Goal: Task Accomplishment & Management: Complete application form

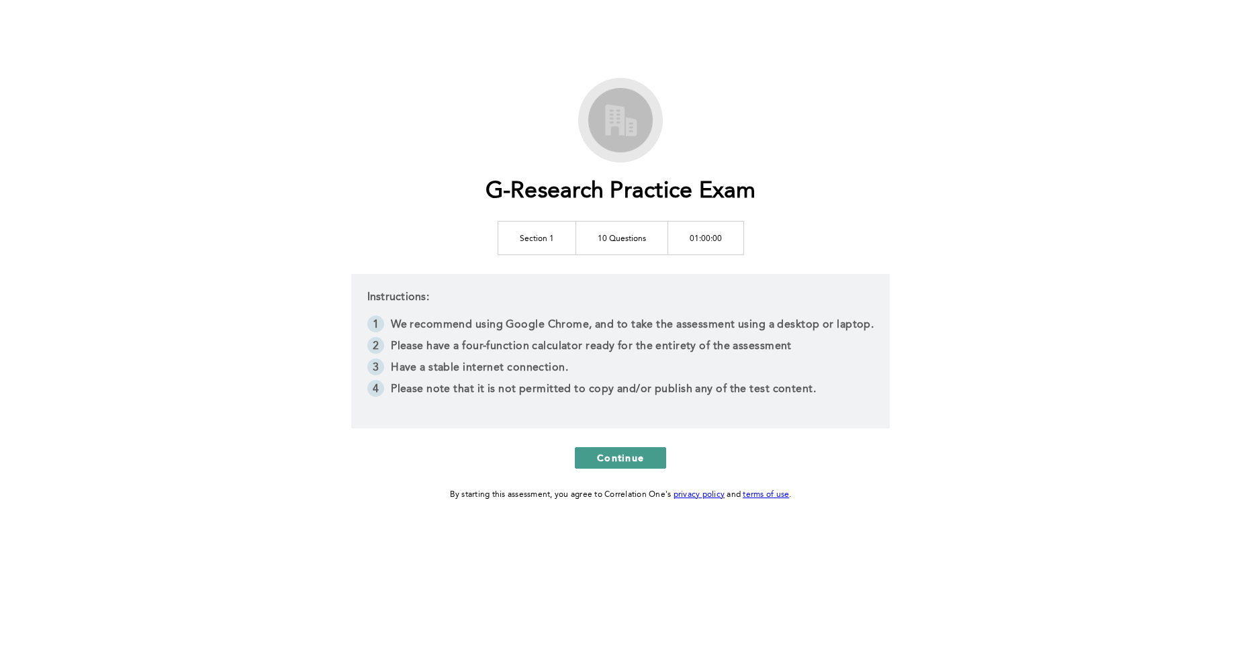
click at [605, 453] on span "Continue" at bounding box center [620, 457] width 47 height 13
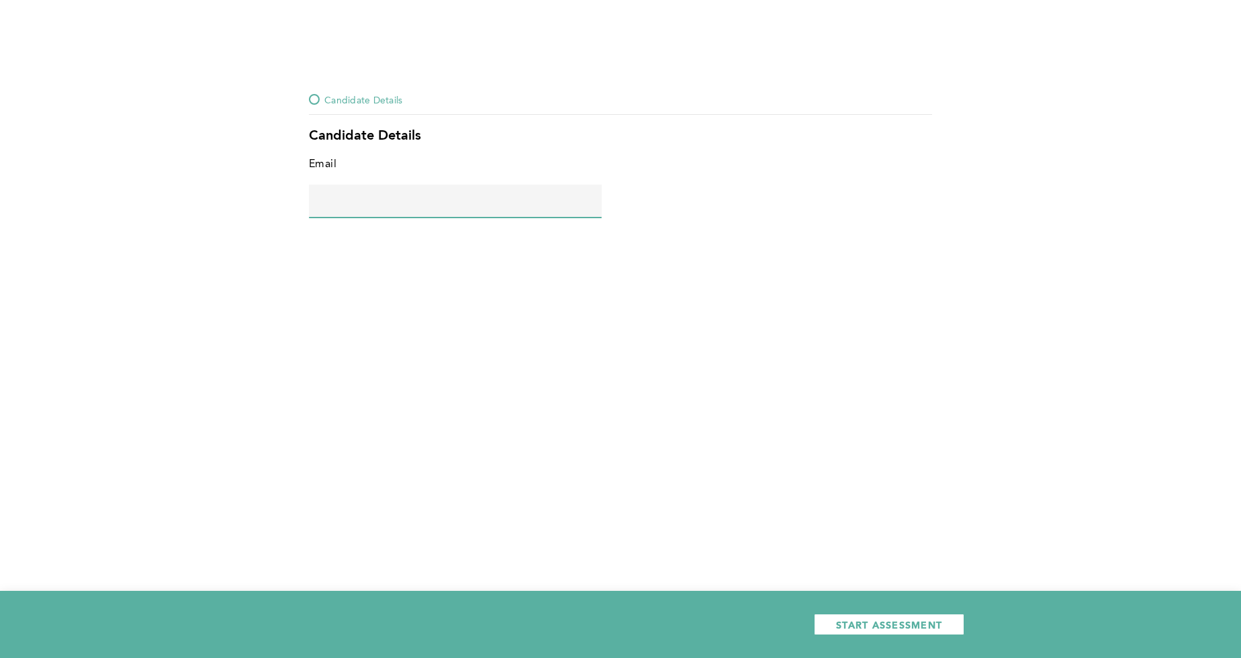
click at [445, 201] on input "text" at bounding box center [455, 201] width 293 height 32
type input "[EMAIL_ADDRESS][DOMAIN_NAME]"
click at [836, 619] on button "START ASSESSMENT" at bounding box center [889, 624] width 150 height 21
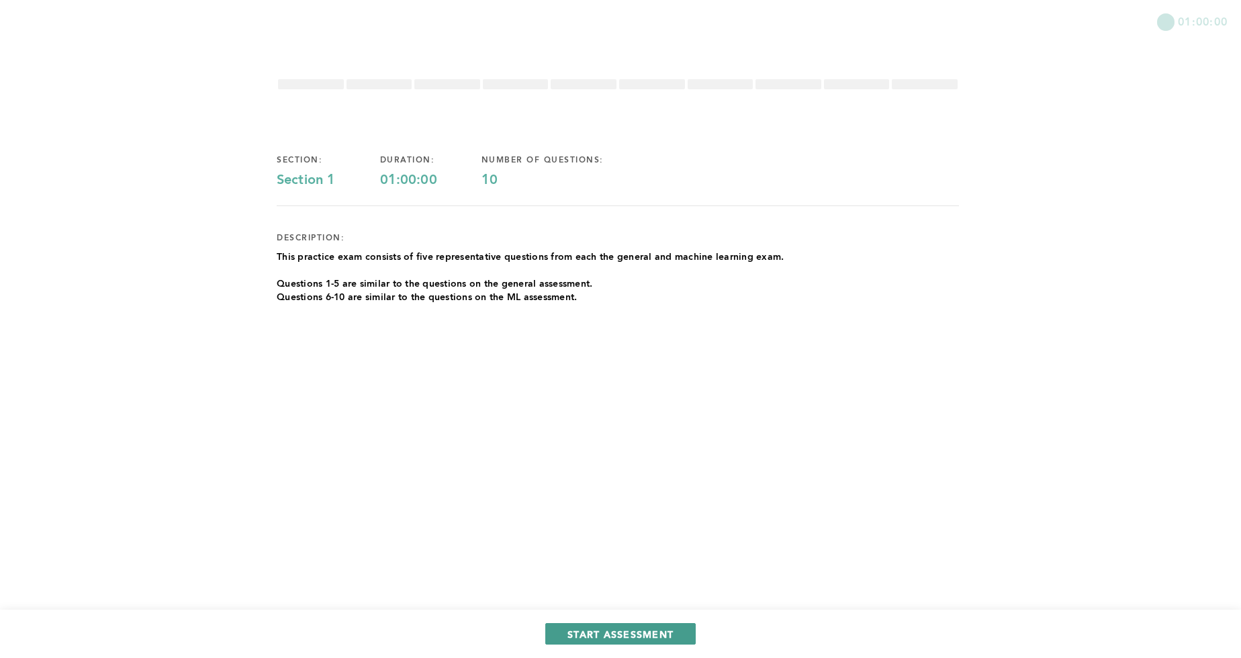
click at [577, 628] on span "START ASSESSMENT" at bounding box center [621, 634] width 106 height 13
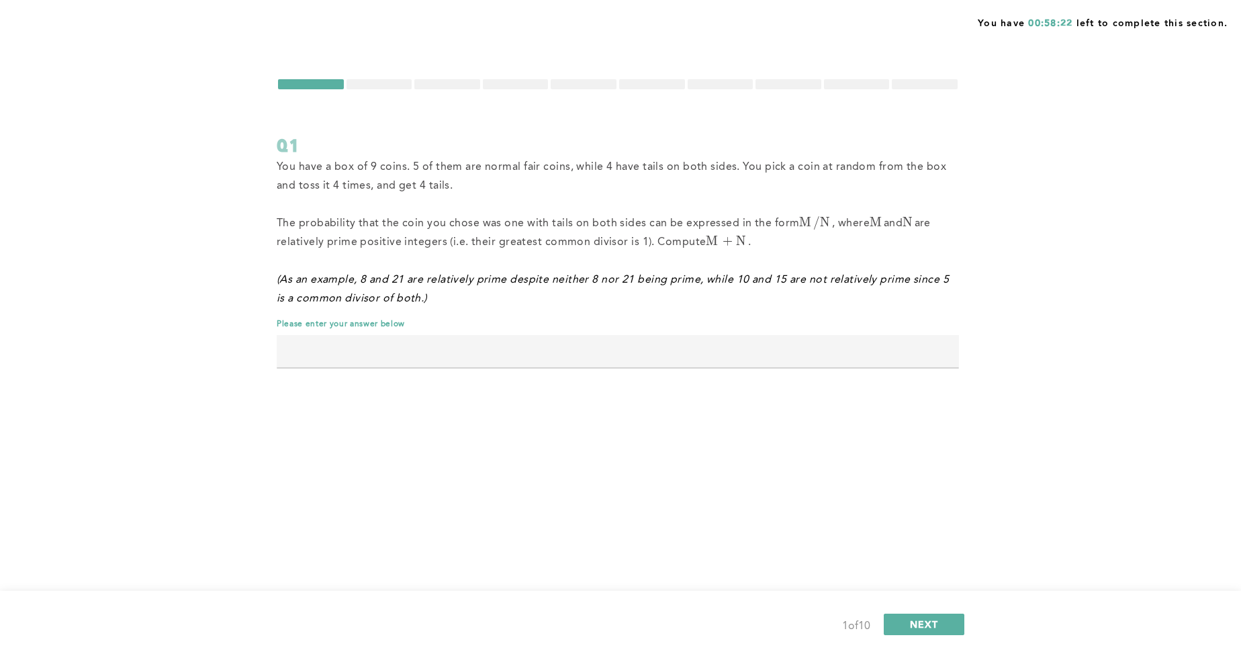
click at [374, 88] on div at bounding box center [380, 84] width 66 height 10
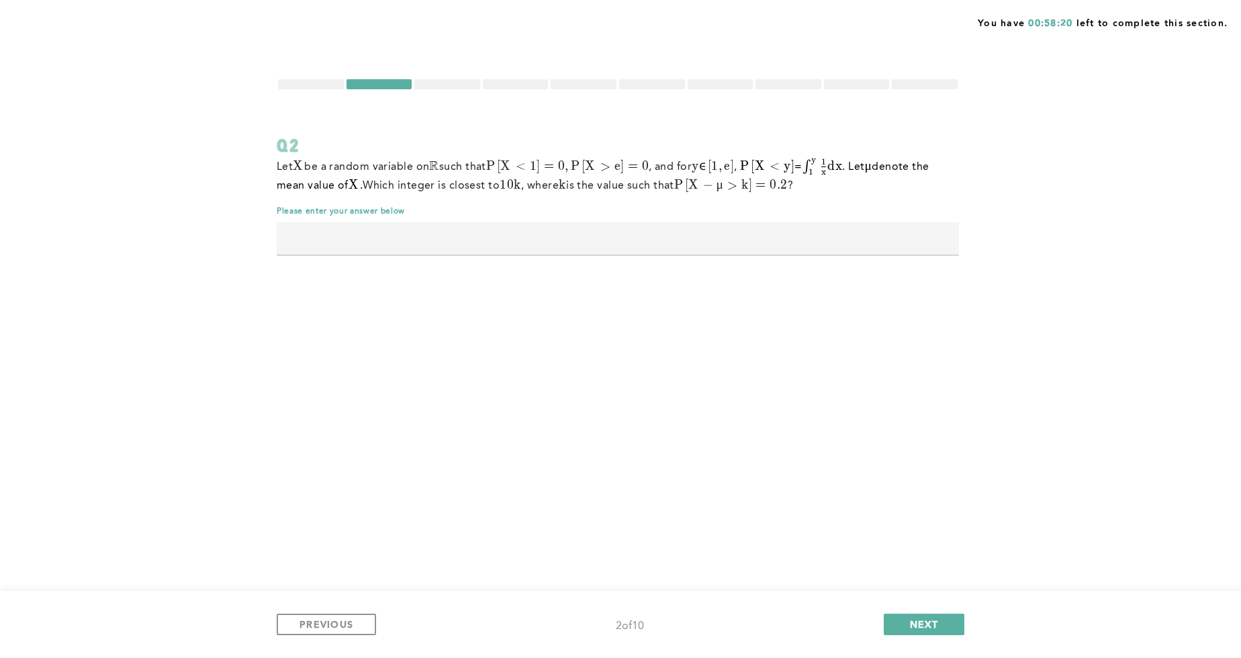
click at [433, 85] on div at bounding box center [447, 84] width 66 height 10
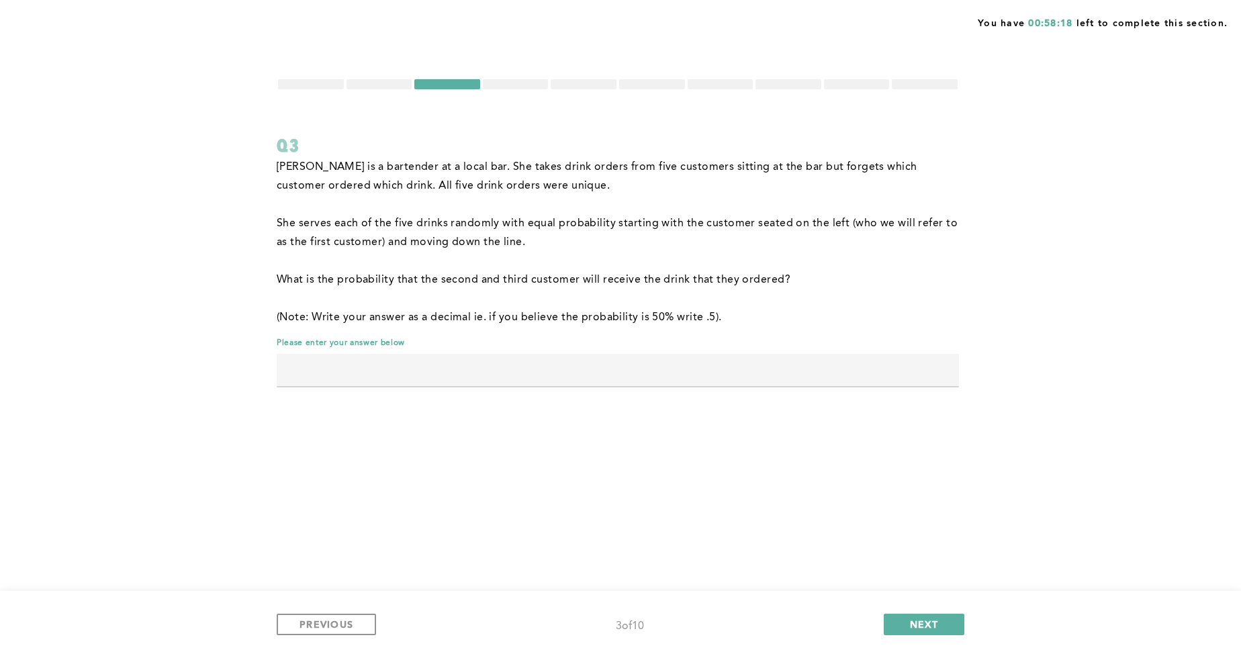
click at [386, 81] on div at bounding box center [380, 84] width 66 height 10
